Goal: Information Seeking & Learning: Learn about a topic

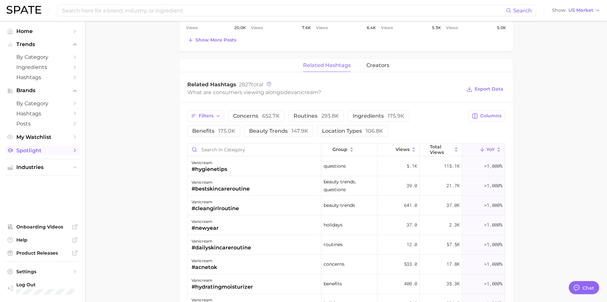
click at [49, 148] on span "Spotlight" at bounding box center [42, 150] width 52 height 6
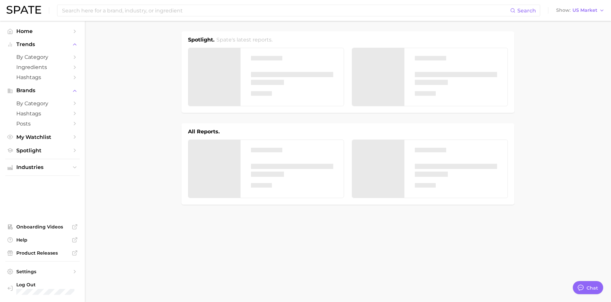
type textarea "x"
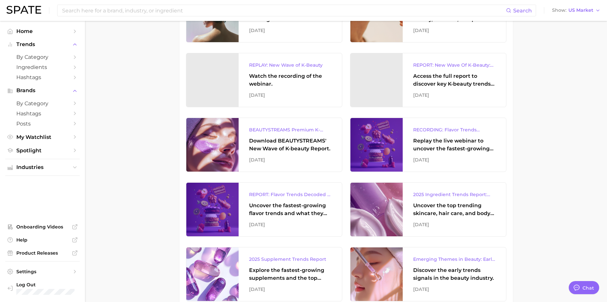
drag, startPoint x: 520, startPoint y: 151, endPoint x: 519, endPoint y: 144, distance: 7.4
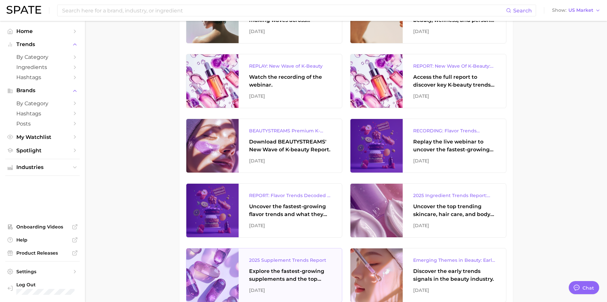
click at [301, 266] on div "2025 Supplement Trends Report Explore the fastest-growing supplements and the t…" at bounding box center [289, 275] width 103 height 54
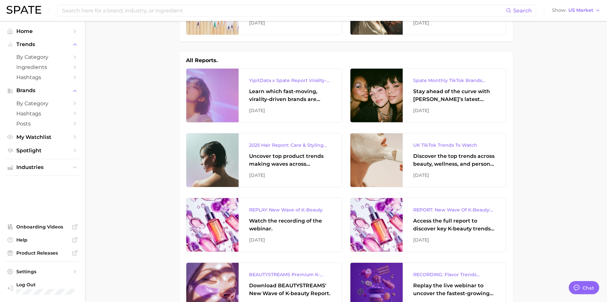
scroll to position [47, 0]
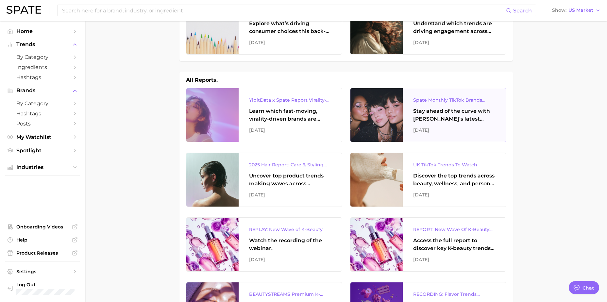
click at [455, 119] on div "Stay ahead of the curve with [PERSON_NAME]’s latest monthly tracker, spotlighti…" at bounding box center [454, 115] width 82 height 16
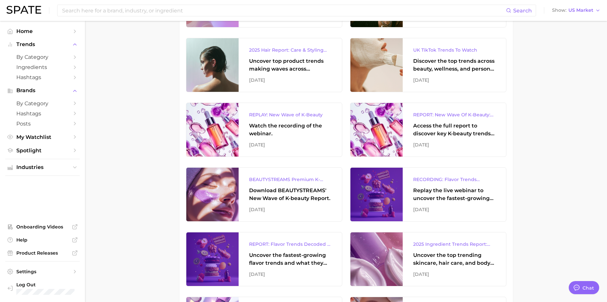
drag, startPoint x: 147, startPoint y: 175, endPoint x: 149, endPoint y: 184, distance: 9.0
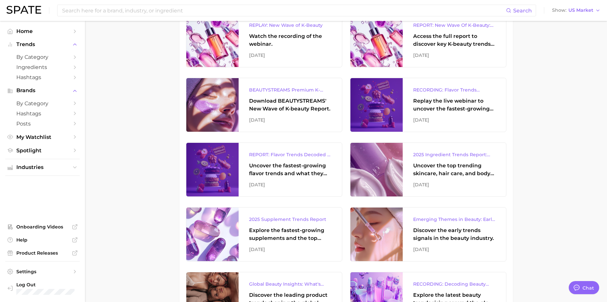
scroll to position [0, 0]
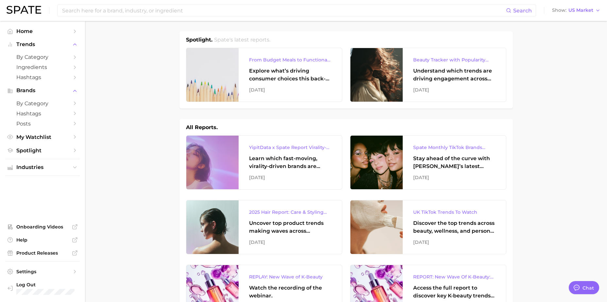
drag, startPoint x: 542, startPoint y: 170, endPoint x: 525, endPoint y: 60, distance: 111.0
click at [36, 48] on button "Trends" at bounding box center [42, 45] width 74 height 10
click at [34, 37] on ul "Home Trends Brands by Category Hashtags Posts My Watchlist Spotlight" at bounding box center [42, 74] width 74 height 96
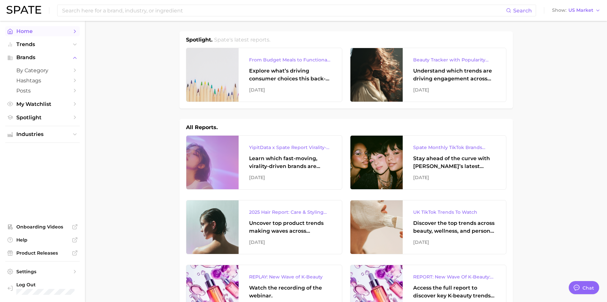
click at [32, 30] on span "Home" at bounding box center [42, 31] width 52 height 6
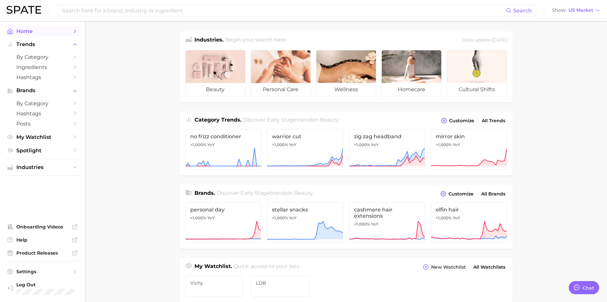
click at [30, 27] on link "Home" at bounding box center [42, 31] width 74 height 10
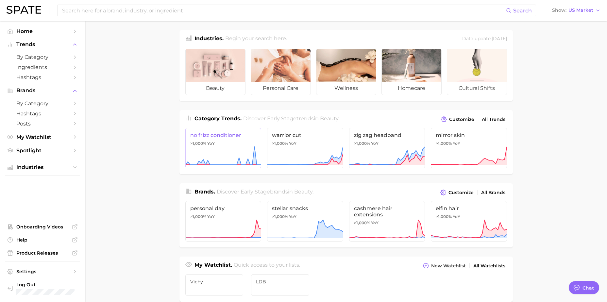
scroll to position [0, 0]
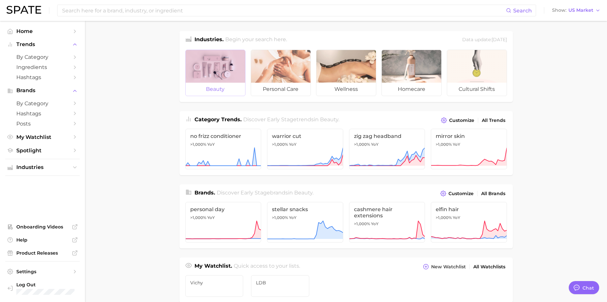
click at [228, 80] on div at bounding box center [215, 66] width 59 height 33
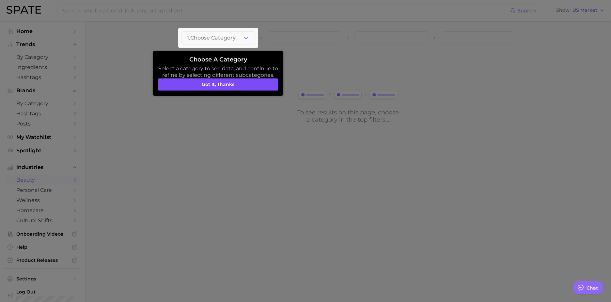
click at [226, 80] on button "Got it, thanks" at bounding box center [218, 84] width 120 height 12
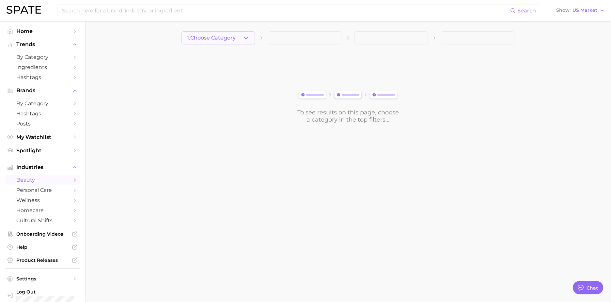
click at [228, 39] on span "1. Choose Category" at bounding box center [211, 38] width 49 height 6
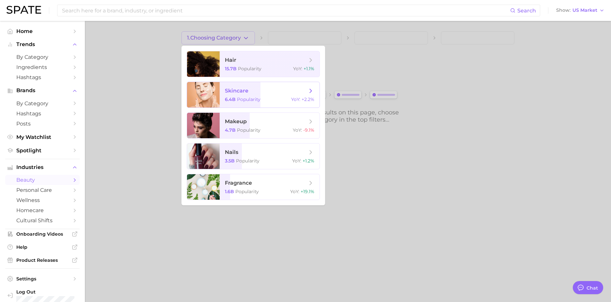
click at [243, 90] on span "skincare" at bounding box center [237, 91] width 24 height 6
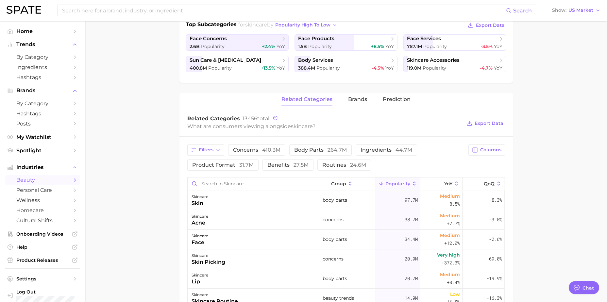
scroll to position [28, 0]
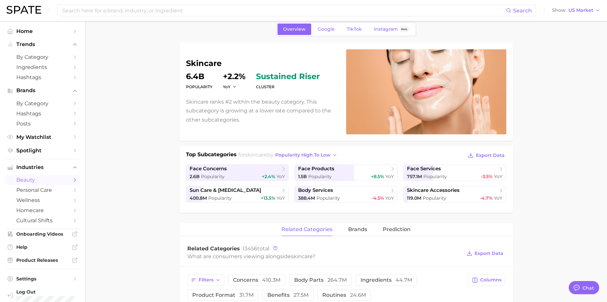
drag, startPoint x: 163, startPoint y: 143, endPoint x: 167, endPoint y: 64, distance: 79.8
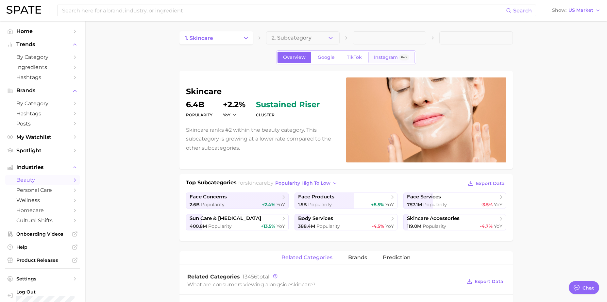
click at [384, 59] on span "Instagram" at bounding box center [386, 58] width 24 height 6
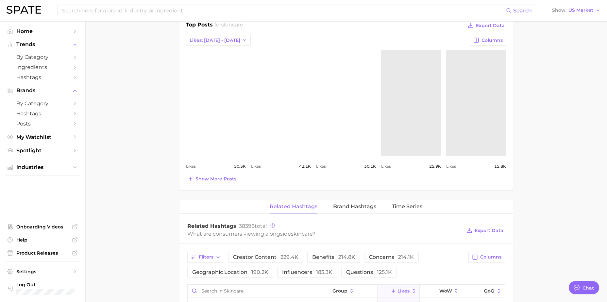
drag, startPoint x: 134, startPoint y: 146, endPoint x: 142, endPoint y: 173, distance: 28.2
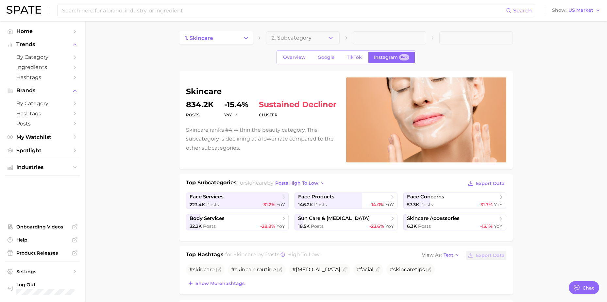
drag, startPoint x: 146, startPoint y: 178, endPoint x: 147, endPoint y: 104, distance: 73.8
click at [360, 56] on span "TikTok" at bounding box center [354, 58] width 15 height 6
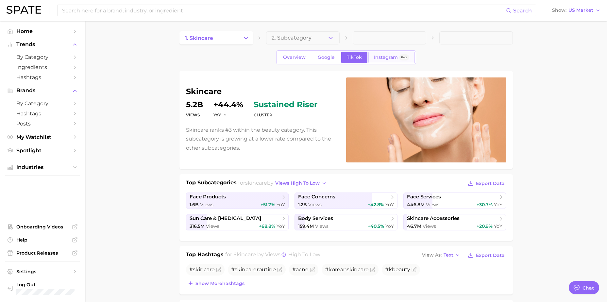
click at [383, 60] on link "Instagram Beta" at bounding box center [391, 57] width 46 height 11
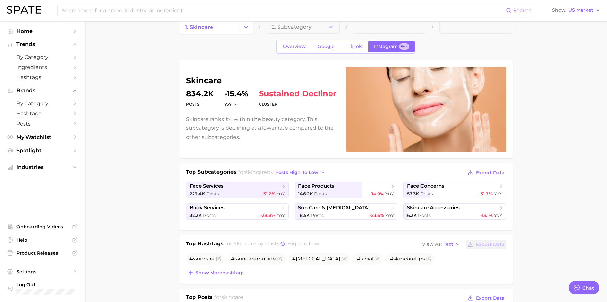
drag, startPoint x: 138, startPoint y: 166, endPoint x: 141, endPoint y: 176, distance: 10.9
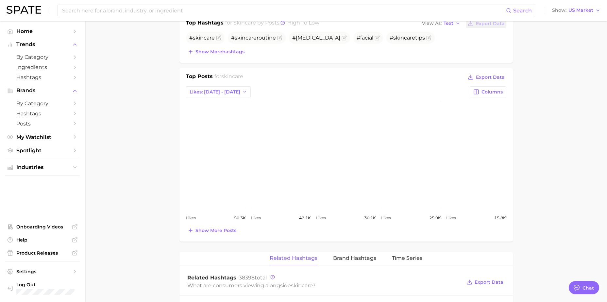
drag, startPoint x: 141, startPoint y: 176, endPoint x: 141, endPoint y: 193, distance: 17.0
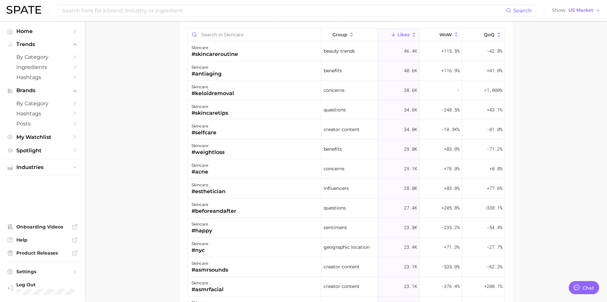
drag, startPoint x: 135, startPoint y: 147, endPoint x: 140, endPoint y: 188, distance: 41.4
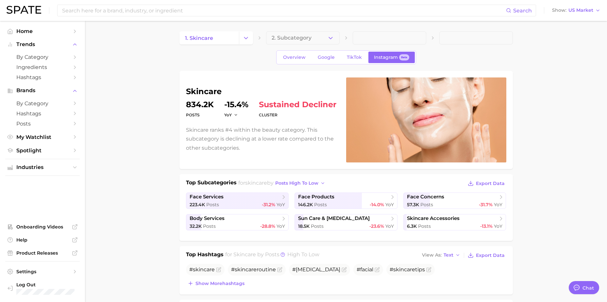
drag, startPoint x: 140, startPoint y: 188, endPoint x: 135, endPoint y: 107, distance: 81.5
click at [280, 103] on span "sustained decliner" at bounding box center [297, 105] width 77 height 8
click at [281, 102] on span "sustained decliner" at bounding box center [297, 105] width 77 height 8
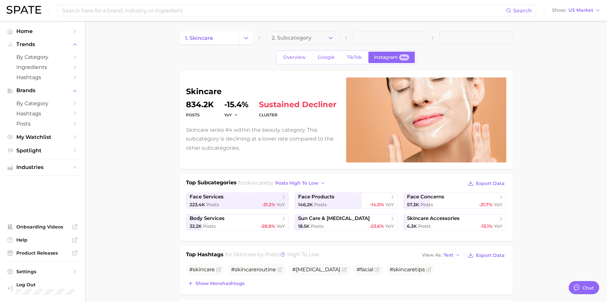
click at [112, 12] on input at bounding box center [283, 10] width 444 height 11
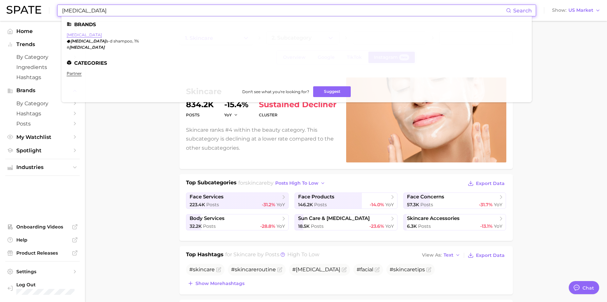
type input "[MEDICAL_DATA]"
click at [75, 35] on link "[MEDICAL_DATA]" at bounding box center [84, 34] width 35 height 5
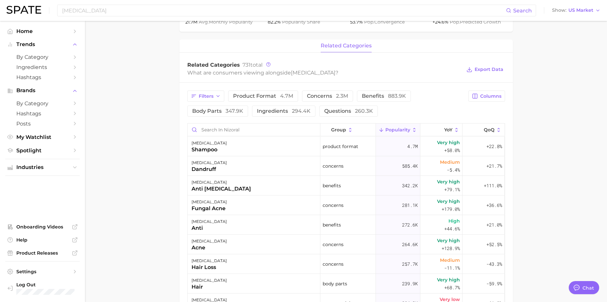
scroll to position [261, 0]
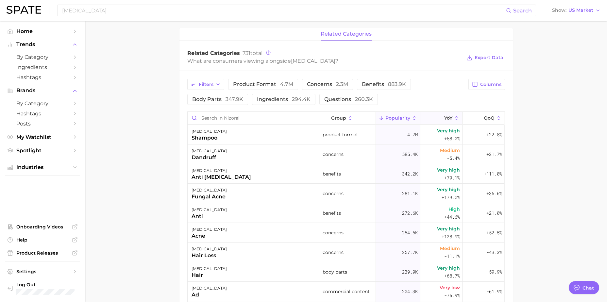
click at [445, 117] on span "YoY" at bounding box center [448, 117] width 8 height 5
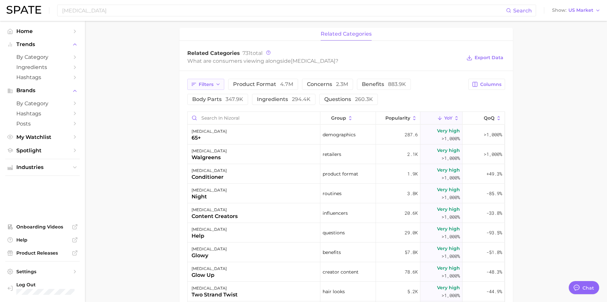
click at [197, 82] on button "Filters" at bounding box center [205, 84] width 37 height 11
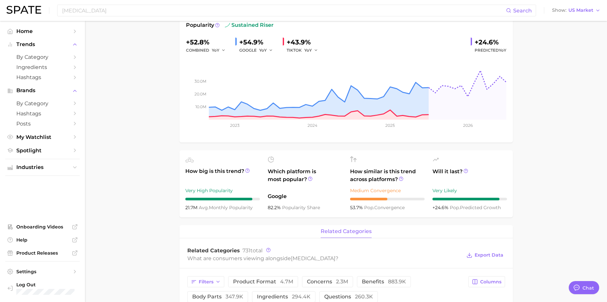
scroll to position [195, 0]
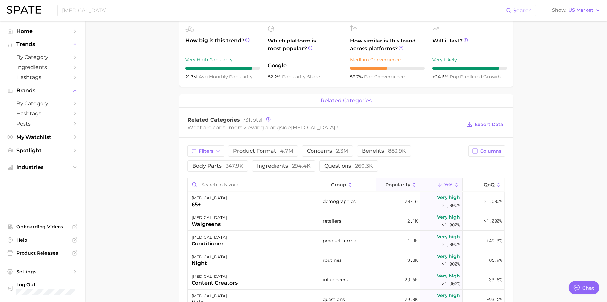
click at [388, 179] on button "Popularity" at bounding box center [398, 184] width 44 height 13
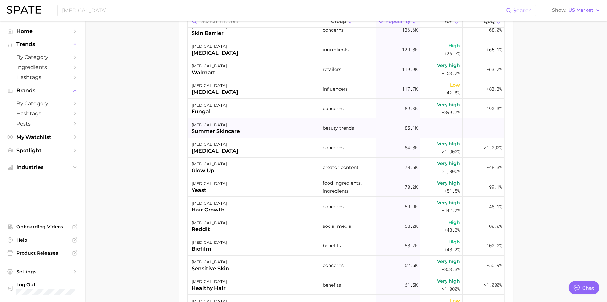
scroll to position [0, 0]
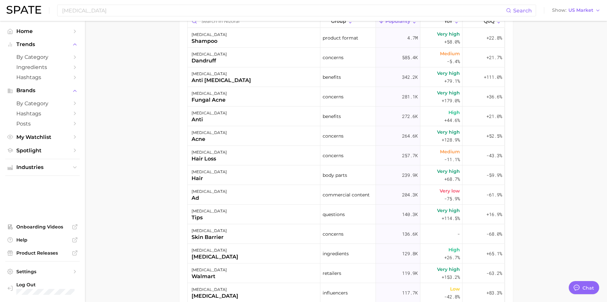
drag, startPoint x: 305, startPoint y: 238, endPoint x: 309, endPoint y: 171, distance: 67.1
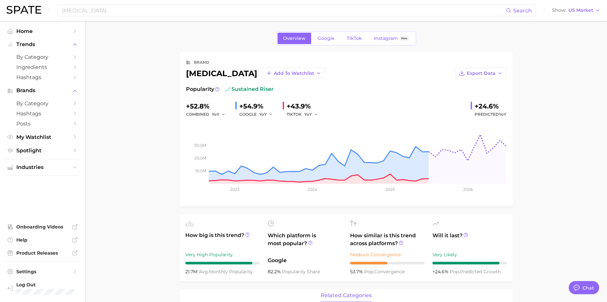
drag, startPoint x: 162, startPoint y: 195, endPoint x: 166, endPoint y: 113, distance: 82.1
click at [363, 42] on link "TikTok" at bounding box center [354, 38] width 26 height 11
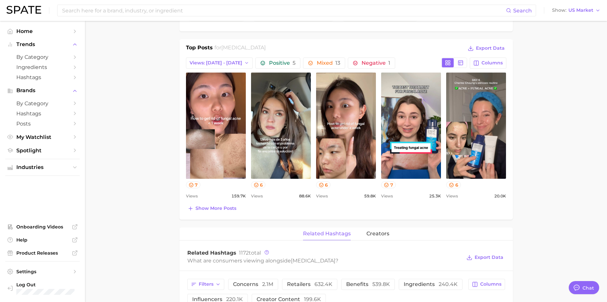
scroll to position [359, 0]
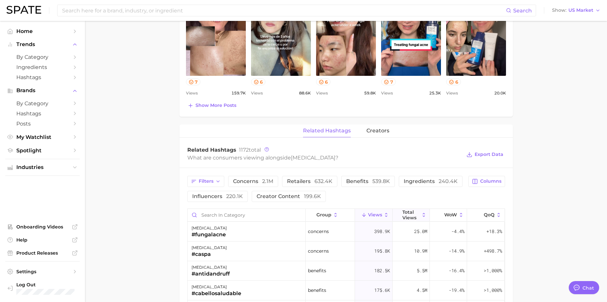
click at [415, 215] on span "Total Views" at bounding box center [410, 214] width 17 height 10
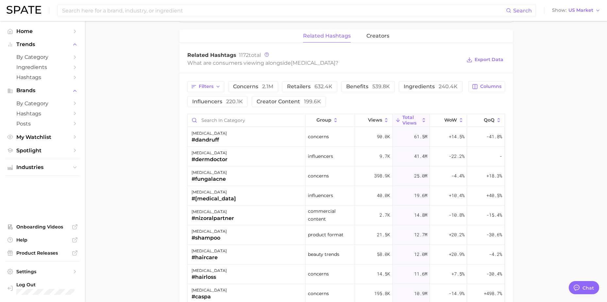
scroll to position [457, 0]
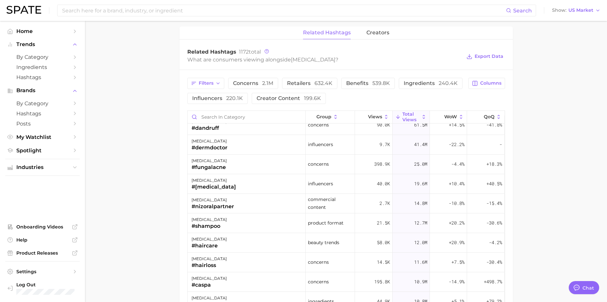
drag, startPoint x: 391, startPoint y: 169, endPoint x: 503, endPoint y: 184, distance: 113.1
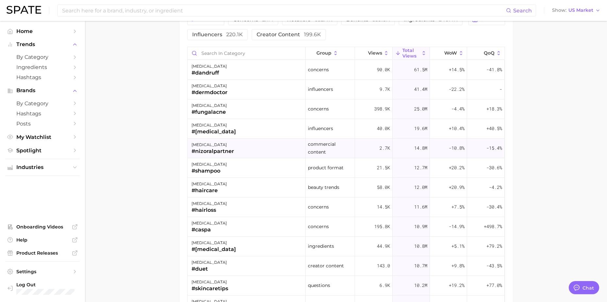
scroll to position [523, 0]
